Goal: Task Accomplishment & Management: Use online tool/utility

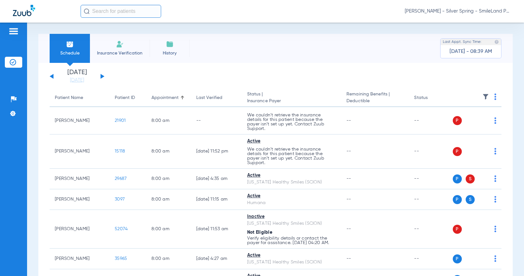
click at [34, 103] on div "Schedule Insurance Verification History Last Appt. Sync Time: Today - 08:39 AM …" at bounding box center [275, 149] width 497 height 253
click at [492, 12] on span "Reza Beheshti - Silver Spring - SmileLand PD" at bounding box center [458, 11] width 106 height 6
click at [479, 25] on span "Account Selection" at bounding box center [487, 23] width 36 height 5
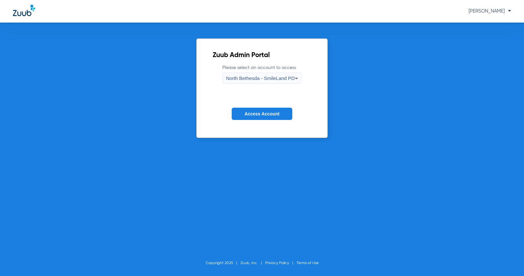
click at [274, 80] on span "North Bethesda - SmileLand PD" at bounding box center [260, 77] width 69 height 5
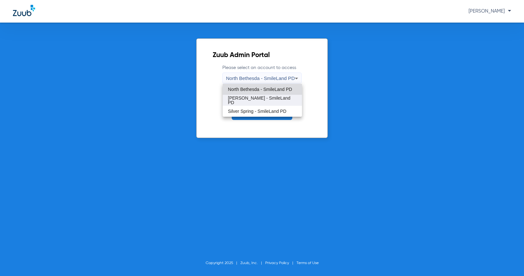
click at [254, 102] on span "Shady Grove - SmileLand PD" at bounding box center [262, 100] width 69 height 9
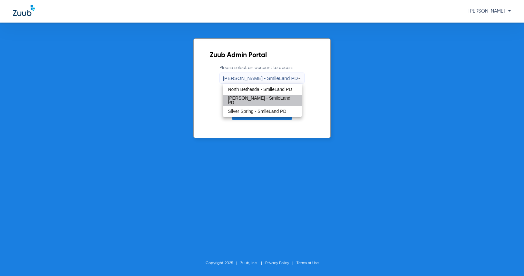
click at [252, 112] on span "Access Account" at bounding box center [262, 113] width 35 height 5
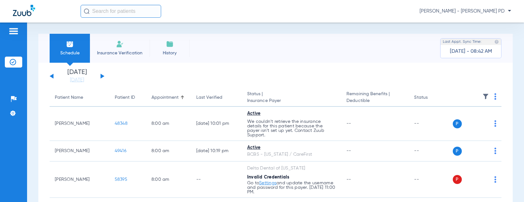
click at [464, 27] on div "Schedule Insurance Verification History Last Appt. Sync Time: Today - 08:42 AM …" at bounding box center [275, 113] width 497 height 180
click at [473, 73] on app-single-date-navigator "Wednesday 06-11-2025 Thursday 06-12-2025 Friday 06-13-2025 Saturday 06-14-2025 …" at bounding box center [276, 76] width 452 height 14
click at [494, 95] on img at bounding box center [495, 96] width 2 height 6
click at [478, 119] on button "Verify All" at bounding box center [465, 122] width 51 height 13
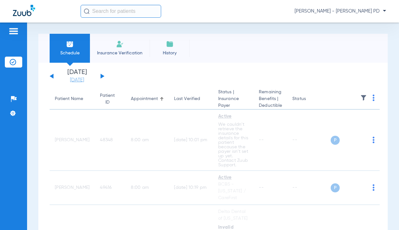
click at [91, 82] on link "[DATE]" at bounding box center [77, 80] width 39 height 6
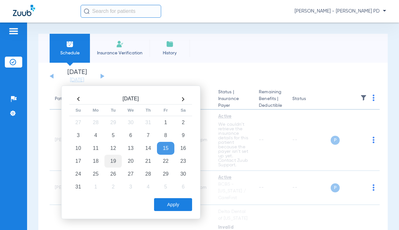
click at [113, 166] on td "19" at bounding box center [112, 161] width 17 height 13
click at [165, 202] on button "Apply" at bounding box center [173, 204] width 38 height 13
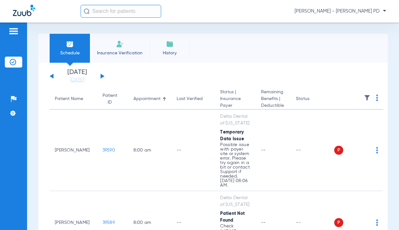
click at [371, 99] on th at bounding box center [358, 99] width 49 height 21
click at [376, 99] on img at bounding box center [377, 98] width 2 height 6
click at [352, 124] on span "Verify All" at bounding box center [342, 123] width 40 height 5
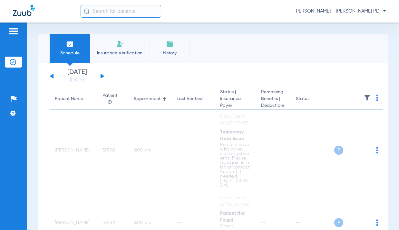
click at [84, 82] on link "[DATE]" at bounding box center [77, 80] width 39 height 6
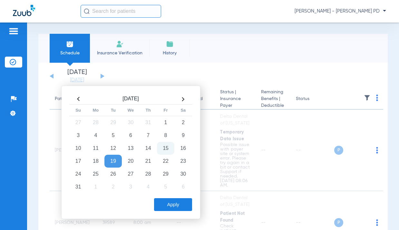
click at [316, 54] on div "Schedule Insurance Verification History Last Appt. Sync Time: Today - 08:42 AM" at bounding box center [212, 48] width 349 height 29
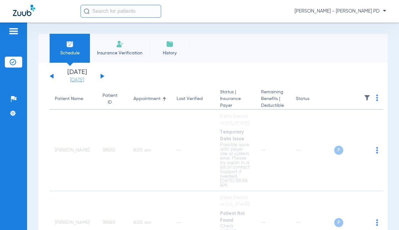
click at [87, 81] on link "[DATE]" at bounding box center [77, 80] width 39 height 6
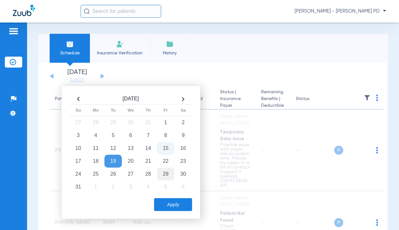
click at [163, 173] on td "29" at bounding box center [165, 174] width 17 height 13
click at [161, 202] on button "Apply" at bounding box center [173, 204] width 38 height 13
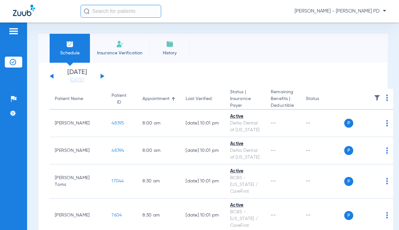
click at [386, 101] on img at bounding box center [387, 98] width 2 height 6
click at [360, 119] on button "Verify All" at bounding box center [346, 123] width 49 height 13
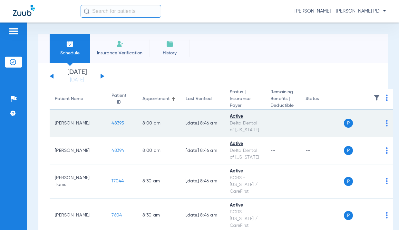
click at [111, 126] on span "48395" at bounding box center [117, 123] width 13 height 5
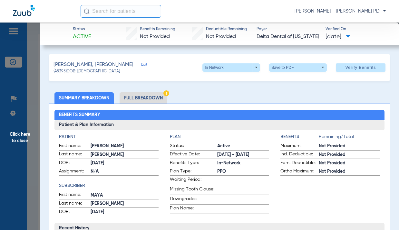
click at [29, 96] on span "Click here to close" at bounding box center [20, 138] width 40 height 230
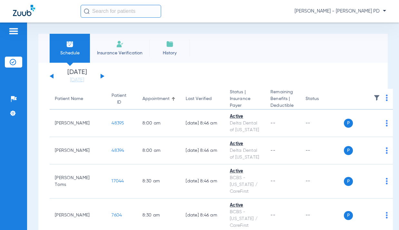
click at [369, 50] on div "Schedule Insurance Verification History Last Appt. Sync Time: Today - 08:47 AM" at bounding box center [212, 48] width 349 height 29
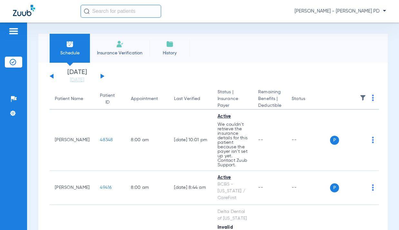
drag, startPoint x: 79, startPoint y: 82, endPoint x: 93, endPoint y: 112, distance: 33.0
click at [79, 82] on link "[DATE]" at bounding box center [77, 80] width 39 height 6
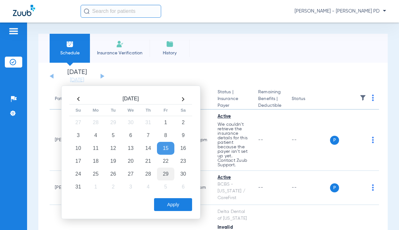
click at [164, 173] on td "29" at bounding box center [165, 174] width 17 height 13
click at [167, 202] on button "Apply" at bounding box center [173, 204] width 38 height 13
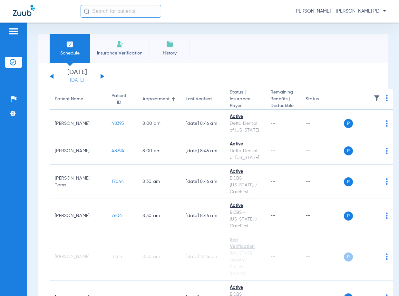
click at [87, 80] on link "[DATE]" at bounding box center [77, 80] width 39 height 6
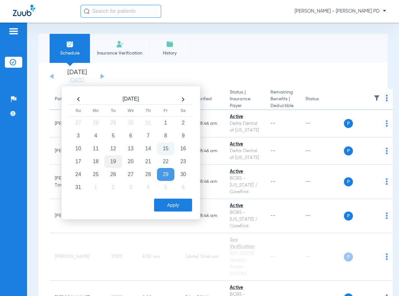
click at [110, 161] on td "19" at bounding box center [112, 161] width 17 height 13
click at [173, 200] on button "Apply" at bounding box center [173, 204] width 38 height 13
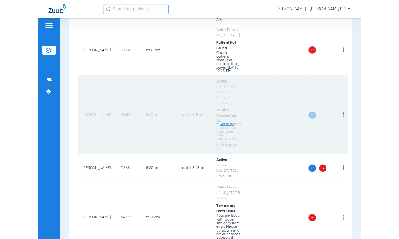
scroll to position [226, 0]
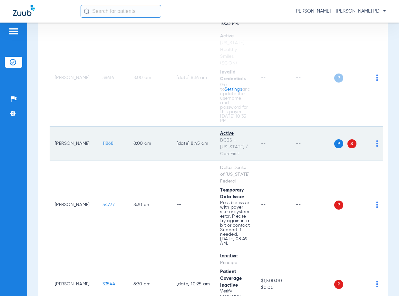
click at [102, 146] on span "11868" at bounding box center [107, 143] width 11 height 5
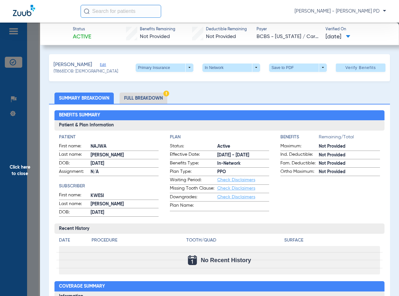
click at [13, 126] on span "Click here to close" at bounding box center [20, 171] width 40 height 296
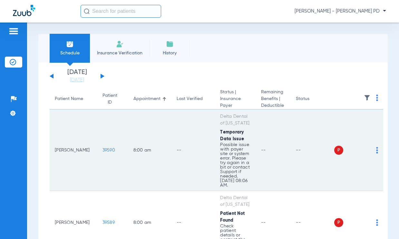
scroll to position [161, 0]
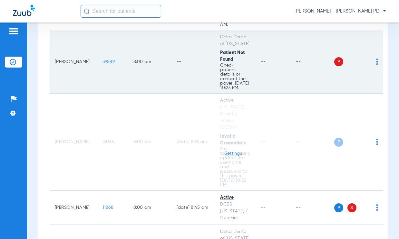
click at [102, 64] on span "39589" at bounding box center [108, 62] width 12 height 5
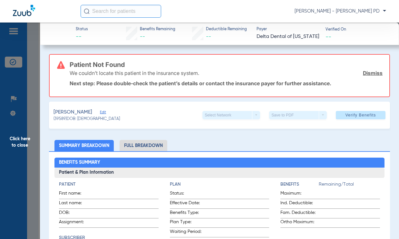
click at [368, 30] on span "Verified On" at bounding box center [356, 30] width 63 height 6
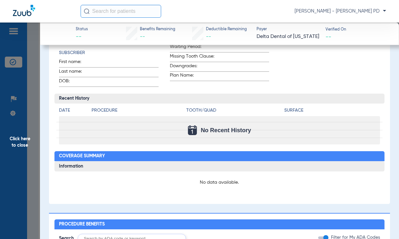
scroll to position [322, 0]
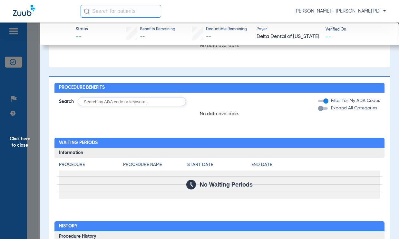
click at [345, 191] on div "No Waiting Periods" at bounding box center [219, 185] width 321 height 28
click at [346, 47] on div "No data available." at bounding box center [219, 45] width 321 height 15
click at [37, 95] on span "Click here to close" at bounding box center [20, 142] width 40 height 239
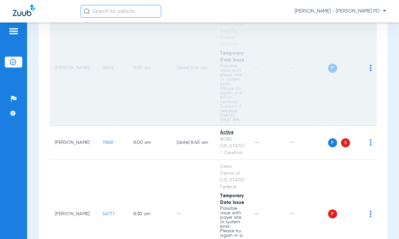
scroll to position [0, 0]
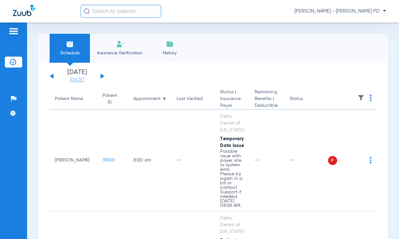
click at [84, 82] on link "[DATE]" at bounding box center [77, 80] width 39 height 6
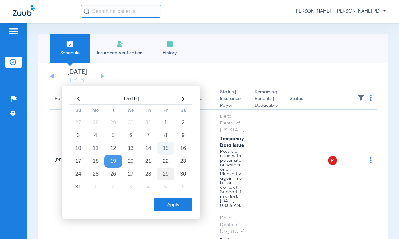
click at [159, 171] on td "29" at bounding box center [165, 174] width 17 height 13
click at [177, 203] on button "Apply" at bounding box center [173, 204] width 38 height 13
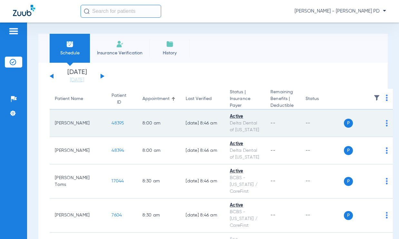
click at [106, 123] on td "48395" at bounding box center [121, 123] width 31 height 27
click at [111, 126] on span "48395" at bounding box center [117, 123] width 13 height 5
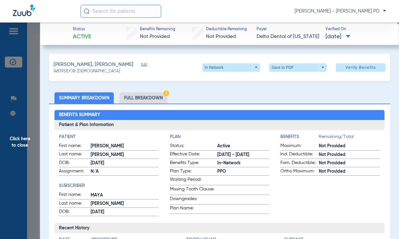
click at [23, 98] on span "Click here to close" at bounding box center [20, 142] width 40 height 239
